Goal: Navigation & Orientation: Find specific page/section

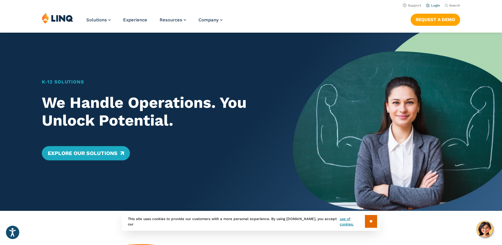
click at [433, 4] on link "Login" at bounding box center [433, 6] width 14 height 4
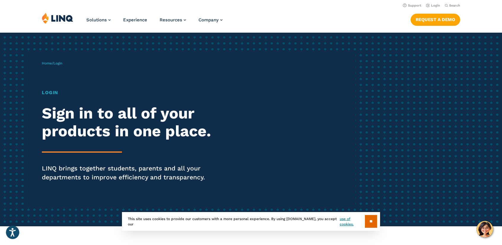
click at [53, 93] on h1 "Login" at bounding box center [138, 92] width 193 height 7
click at [435, 4] on link "Login" at bounding box center [433, 6] width 14 height 4
click at [373, 224] on input "**" at bounding box center [371, 221] width 12 height 13
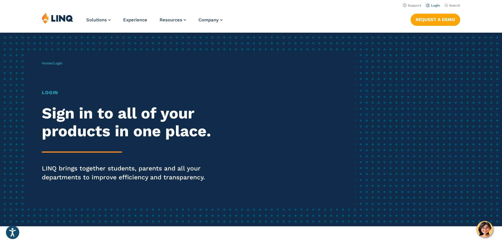
click at [436, 6] on link "Login" at bounding box center [433, 6] width 14 height 4
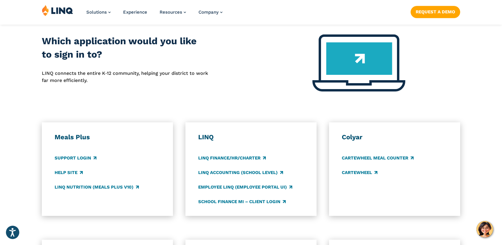
scroll to position [237, 0]
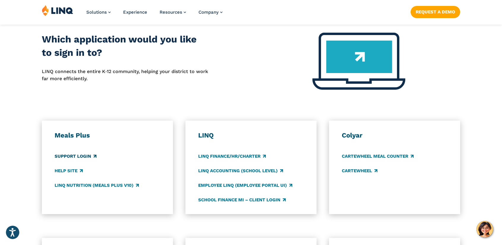
click at [84, 155] on link "Support Login" at bounding box center [76, 156] width 42 height 7
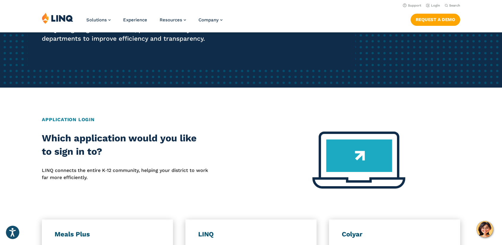
scroll to position [0, 0]
